Goal: Task Accomplishment & Management: Manage account settings

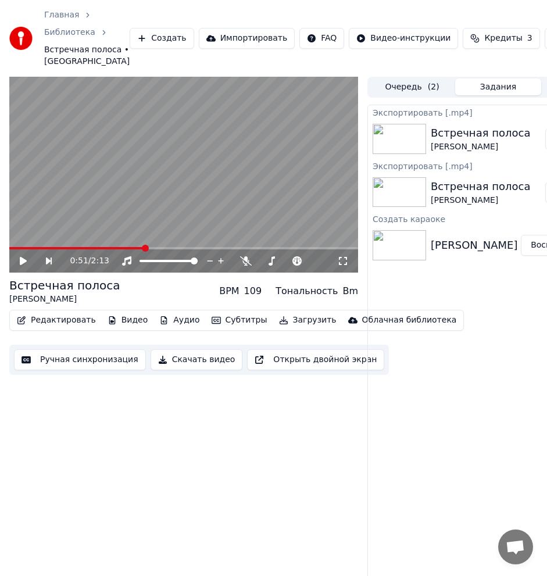
click at [147, 45] on button "Создать" at bounding box center [162, 38] width 64 height 21
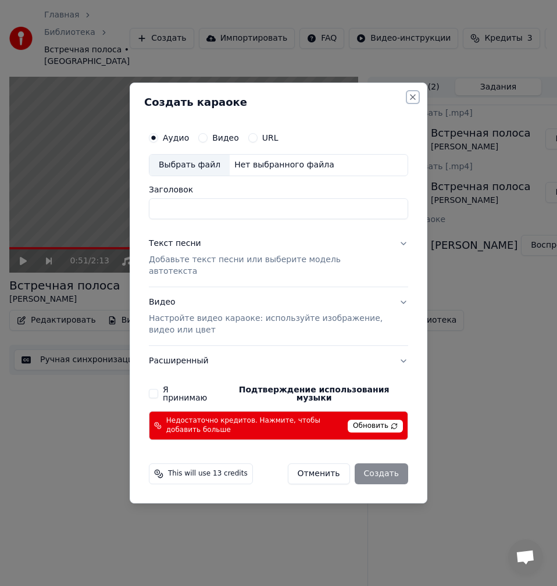
click at [416, 102] on button "Close" at bounding box center [412, 96] width 9 height 9
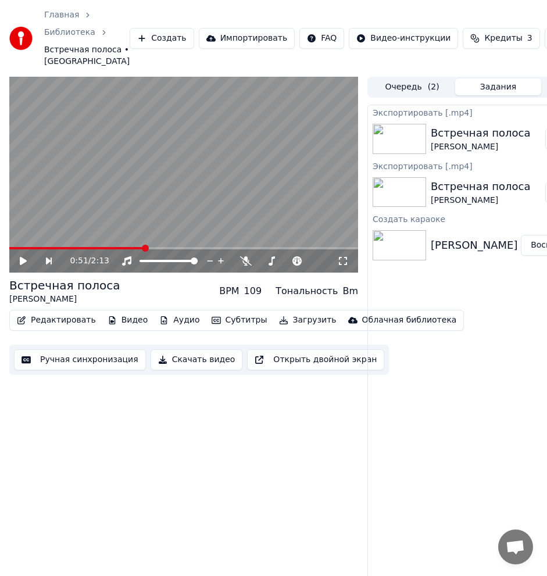
click at [58, 329] on button "Редактировать" at bounding box center [56, 320] width 88 height 16
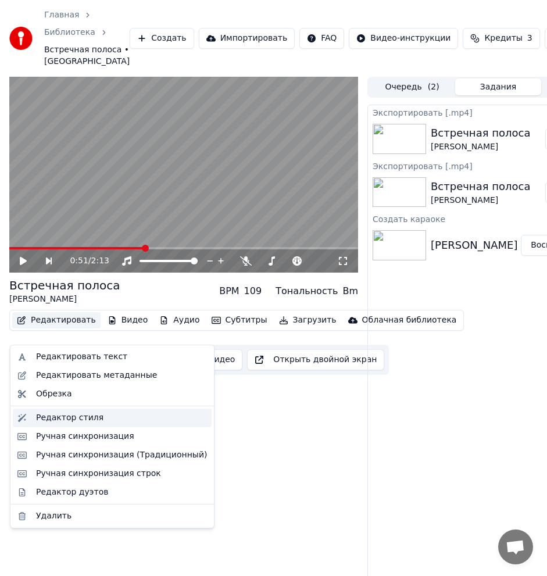
click at [62, 423] on div "Редактор стиля" at bounding box center [69, 418] width 67 height 12
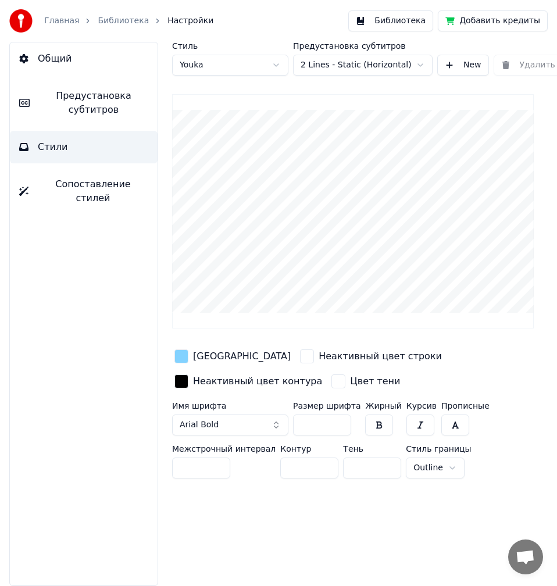
click at [181, 351] on div "button" at bounding box center [182, 357] width 14 height 14
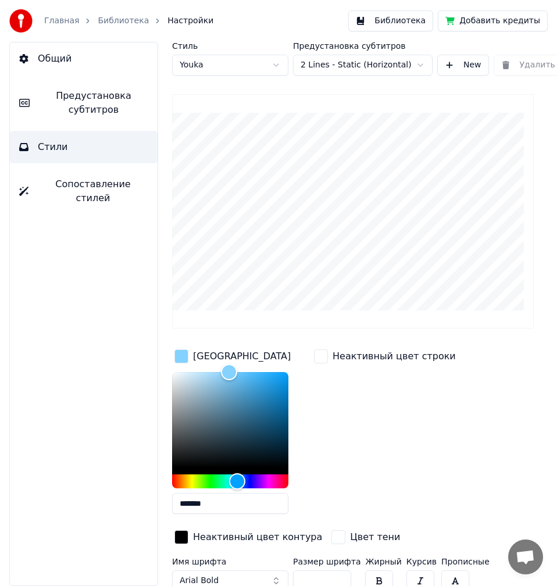
click at [322, 359] on div "button" at bounding box center [321, 357] width 14 height 14
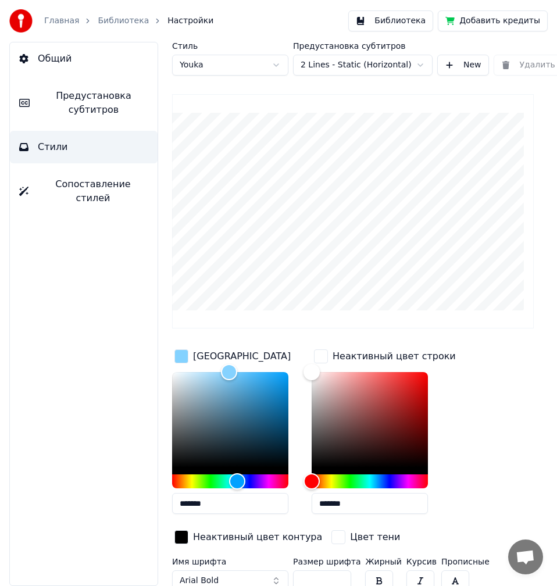
click at [91, 52] on button "Общий" at bounding box center [84, 58] width 148 height 33
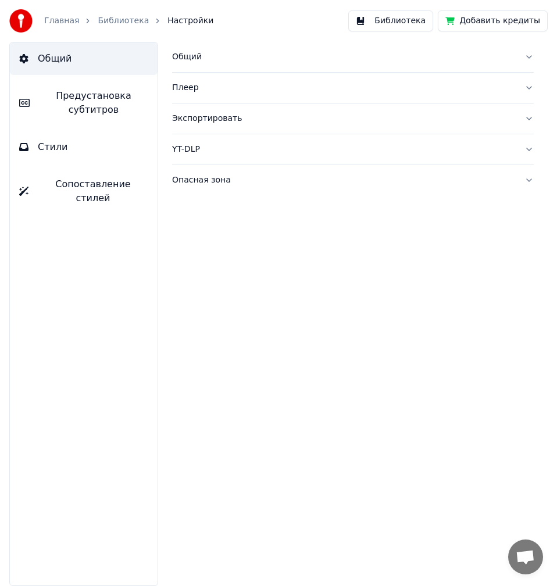
click at [267, 47] on button "Общий" at bounding box center [353, 57] width 362 height 30
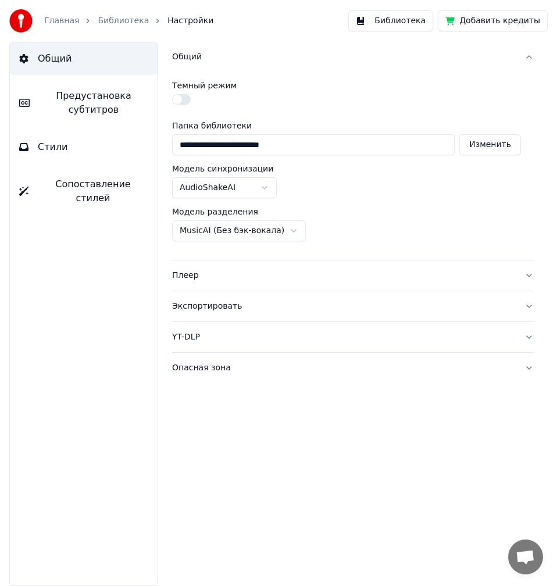
click at [240, 268] on button "Плеер" at bounding box center [353, 276] width 362 height 30
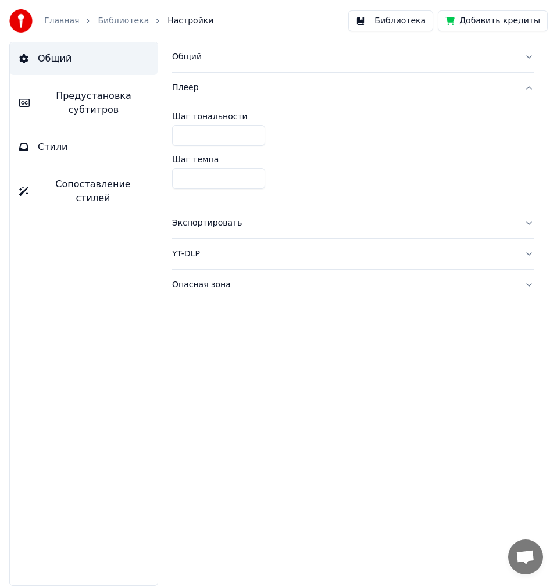
click at [273, 229] on div "Экспортировать" at bounding box center [343, 224] width 343 height 12
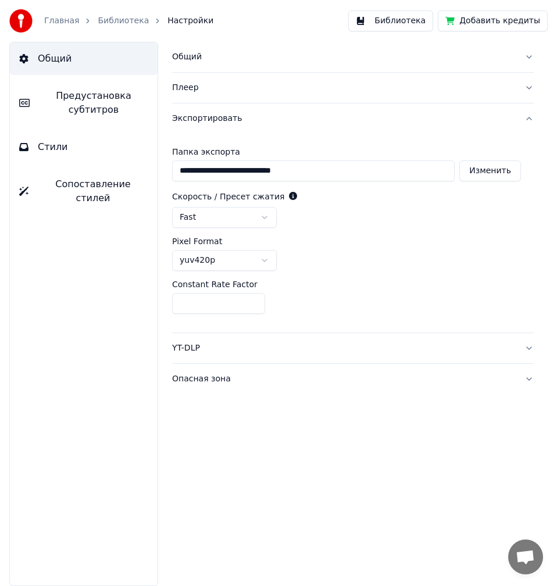
click at [220, 121] on div "Экспортировать" at bounding box center [343, 119] width 343 height 12
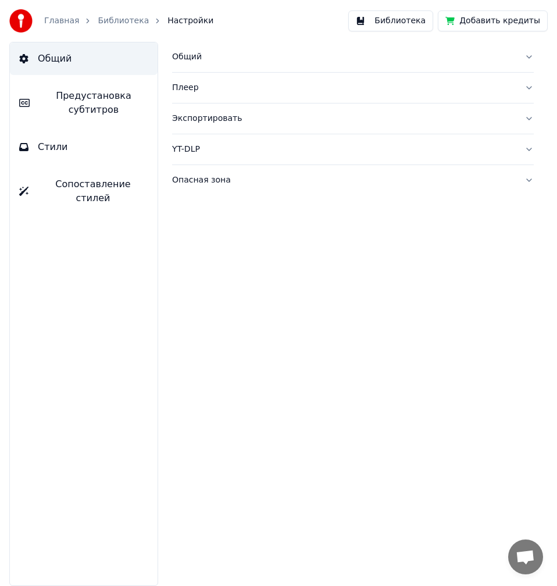
click at [240, 148] on div "YT-DLP" at bounding box center [343, 150] width 343 height 12
click at [240, 181] on div "Опасная зона" at bounding box center [343, 181] width 343 height 12
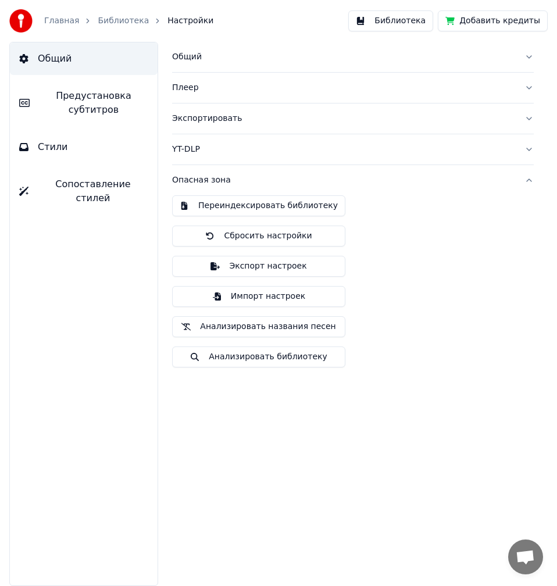
click at [240, 181] on div "Опасная зона" at bounding box center [343, 181] width 343 height 12
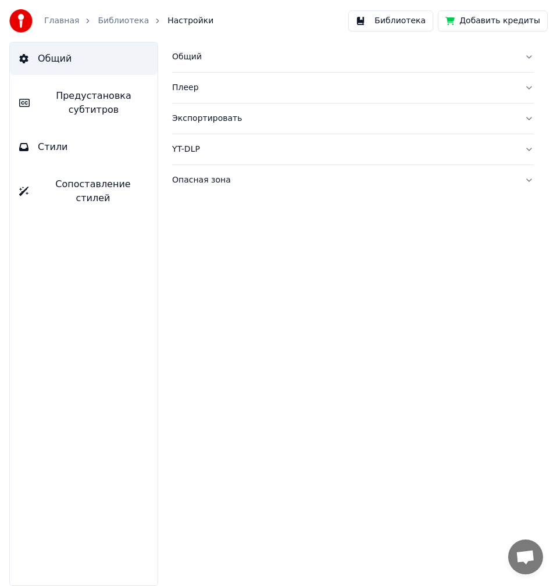
click at [240, 181] on div "Опасная зона" at bounding box center [343, 181] width 343 height 12
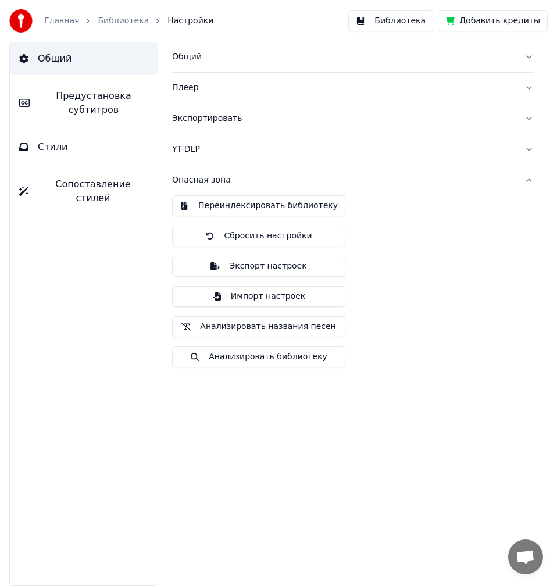
click at [226, 275] on button "Экспорт настроек" at bounding box center [258, 266] width 173 height 21
click at [15, 17] on img at bounding box center [20, 20] width 23 height 23
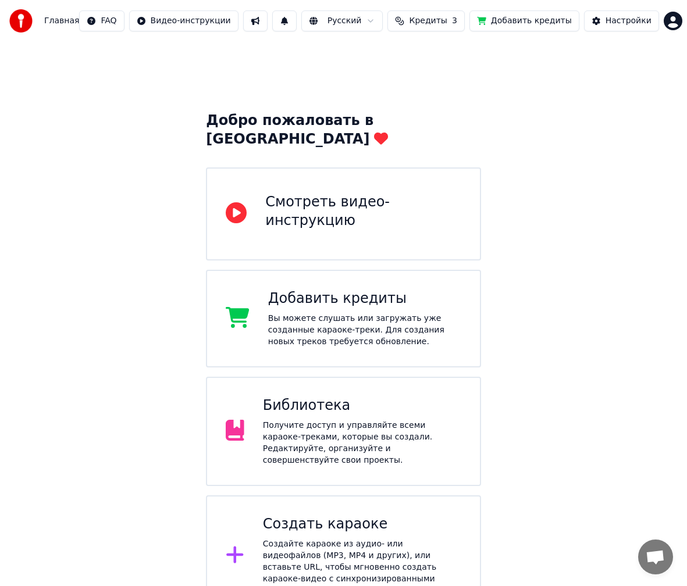
click at [547, 16] on html "Главная FAQ Видео-инструкции Русский Кредиты 3 Добавить кредиты Настройки Добро…" at bounding box center [343, 308] width 687 height 617
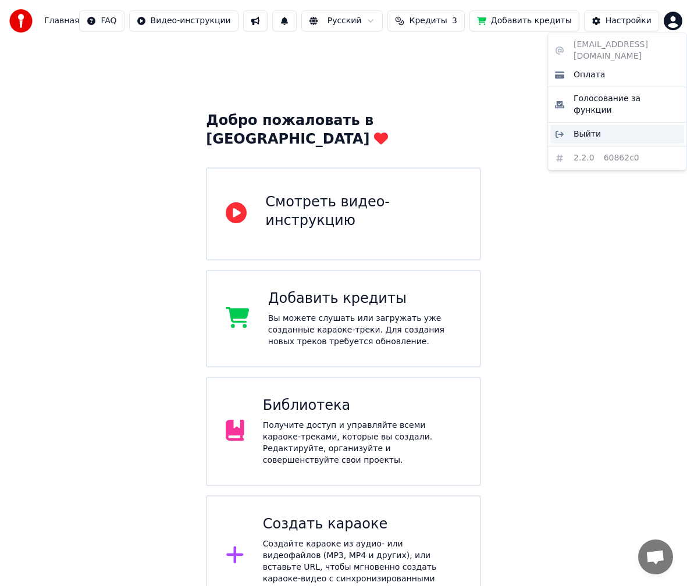
click at [547, 125] on div "Выйти" at bounding box center [617, 134] width 134 height 19
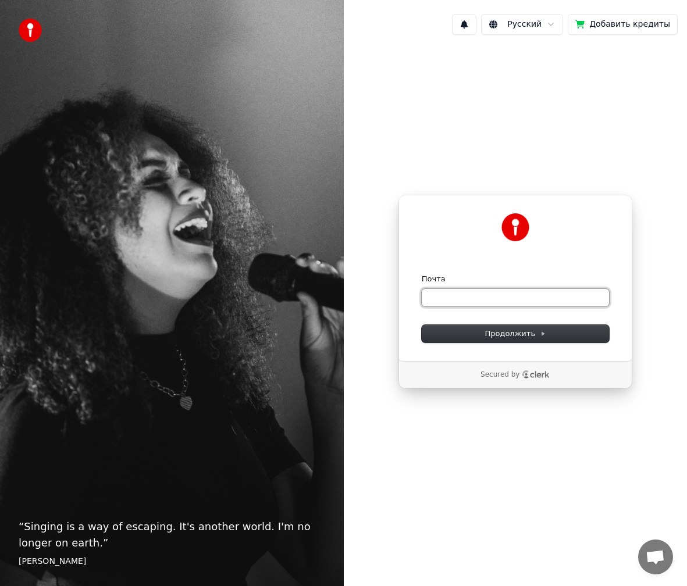
click at [467, 297] on input "Почта" at bounding box center [515, 297] width 187 height 17
paste input "**********"
click at [422, 274] on button "submit" at bounding box center [422, 274] width 0 height 0
type input "**********"
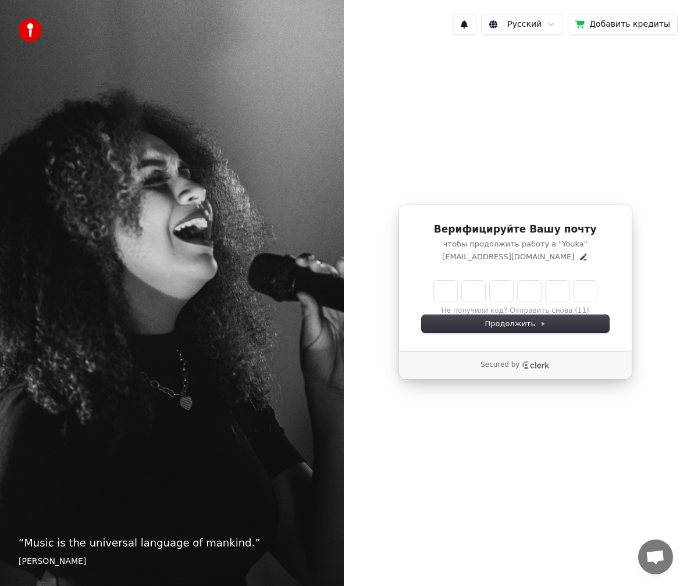
click at [444, 293] on input "Enter verification code" at bounding box center [515, 291] width 163 height 21
paste input "******"
type input "******"
